Goal: Task Accomplishment & Management: Manage account settings

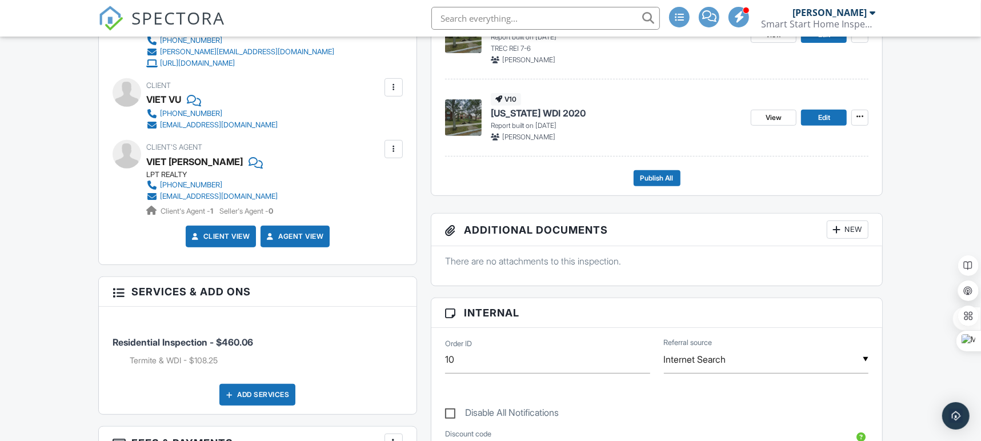
scroll to position [614, 0]
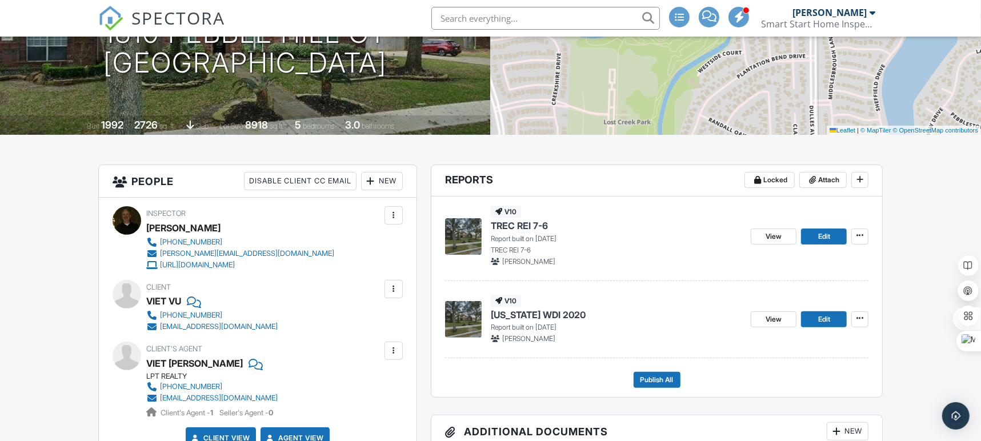
scroll to position [170, 0]
click at [364, 89] on div "09/29/2025 2:00 pm - 8:00 pm 1810 Pebble Hill Ct Sugar Land, TX 77478 Built 199…" at bounding box center [245, 35] width 491 height 200
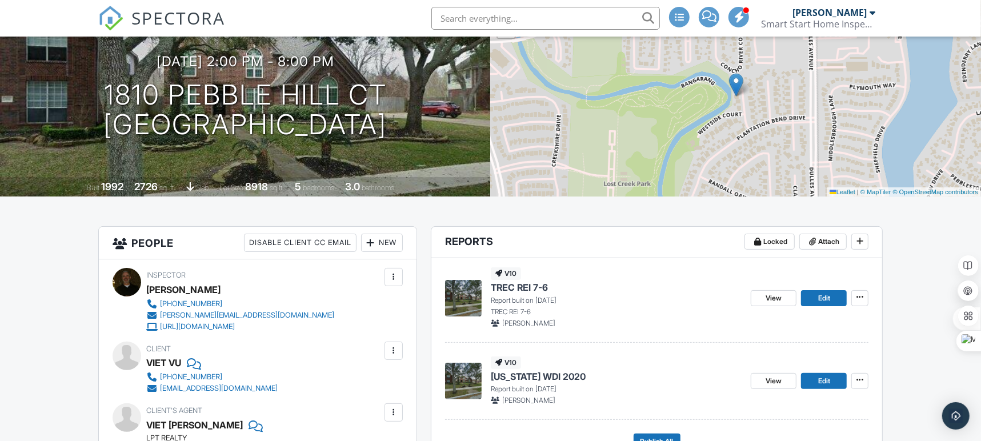
scroll to position [109, 0]
click at [864, 382] on span at bounding box center [859, 379] width 11 height 11
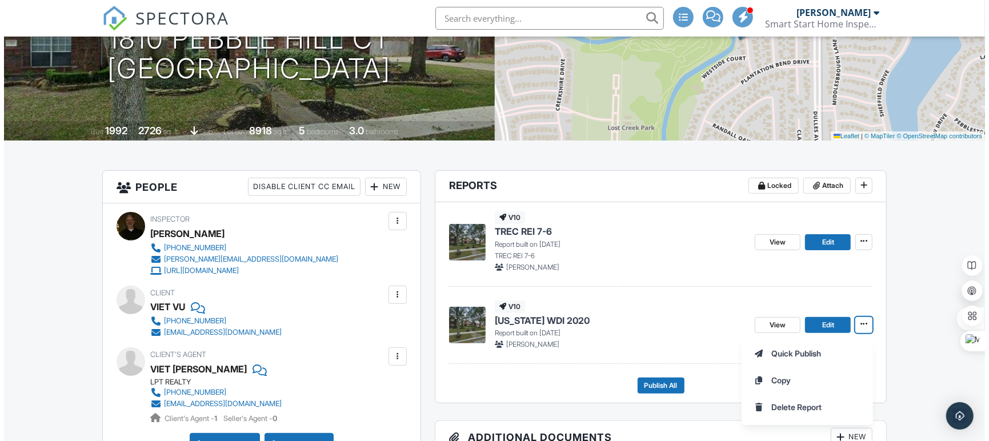
scroll to position [187, 0]
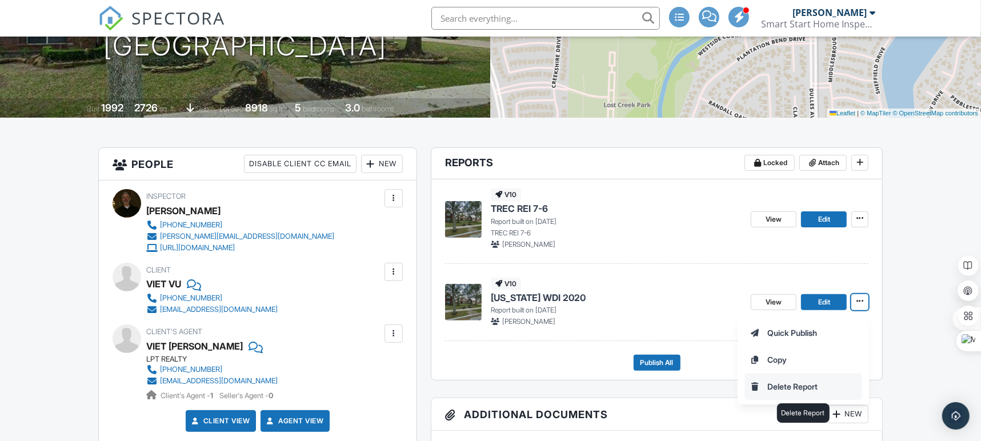
click at [855, 381] on input "Delete Report" at bounding box center [803, 387] width 117 height 26
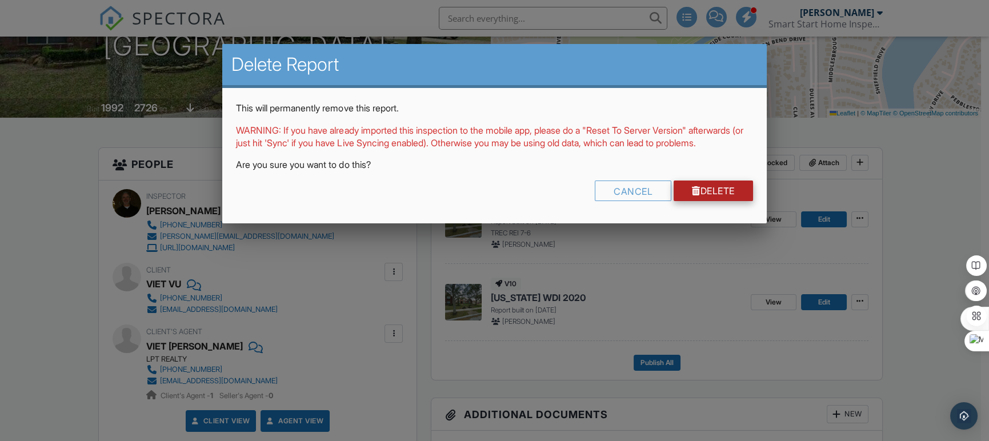
click at [734, 201] on link "Delete" at bounding box center [712, 191] width 79 height 21
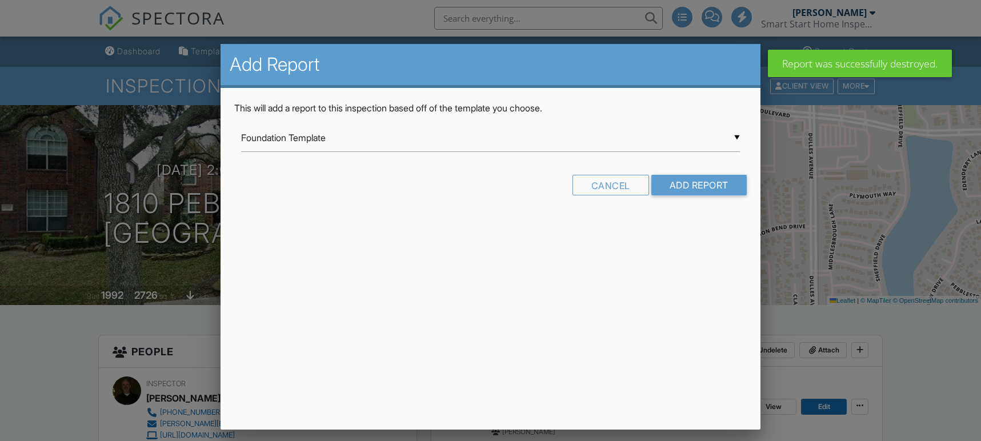
click at [736, 137] on input "Foundation Template" at bounding box center [490, 138] width 498 height 28
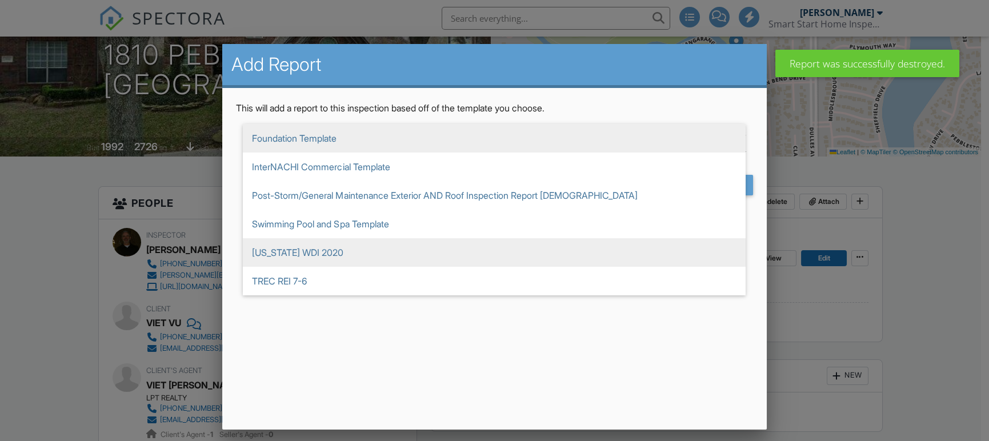
scroll to position [149, 0]
click at [645, 259] on span "[US_STATE] WDI 2020" at bounding box center [494, 252] width 503 height 29
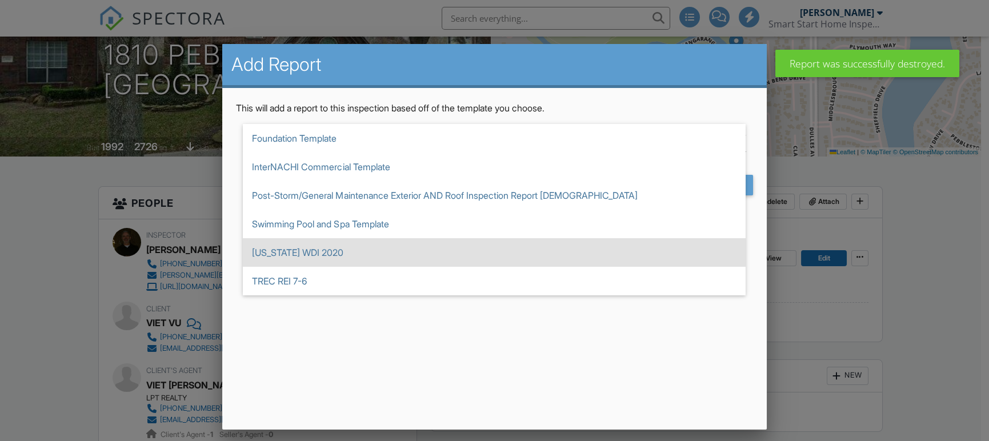
type input "[US_STATE] WDI 2020"
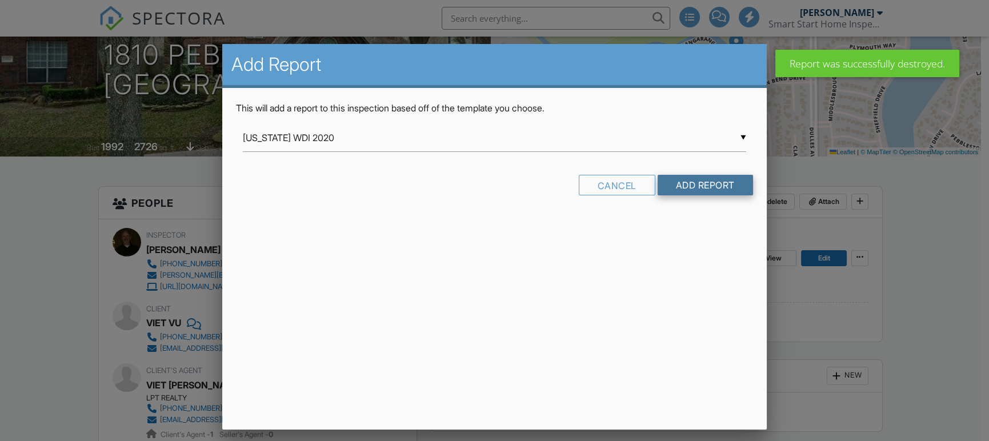
click at [733, 183] on input "Add Report" at bounding box center [704, 185] width 95 height 21
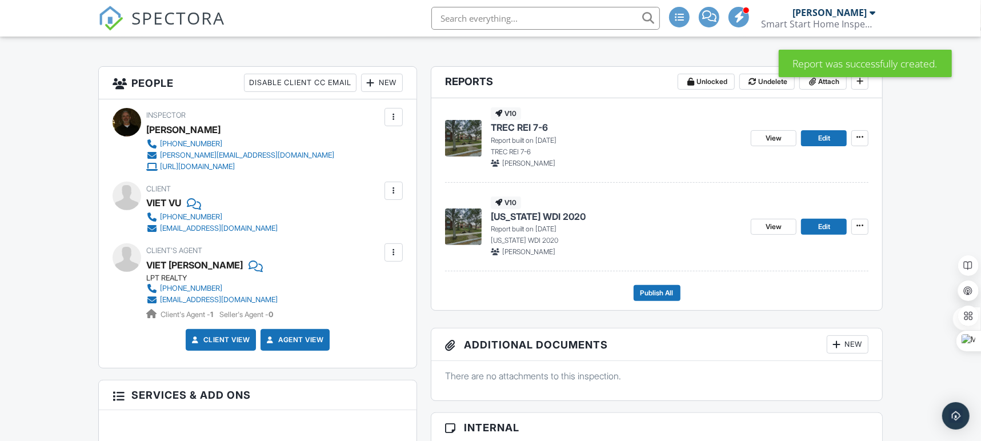
scroll to position [606, 0]
